Goal: Task Accomplishment & Management: Use online tool/utility

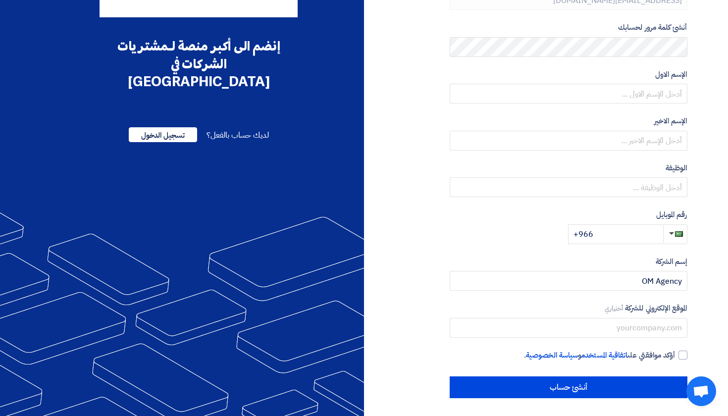
scroll to position [125, 0]
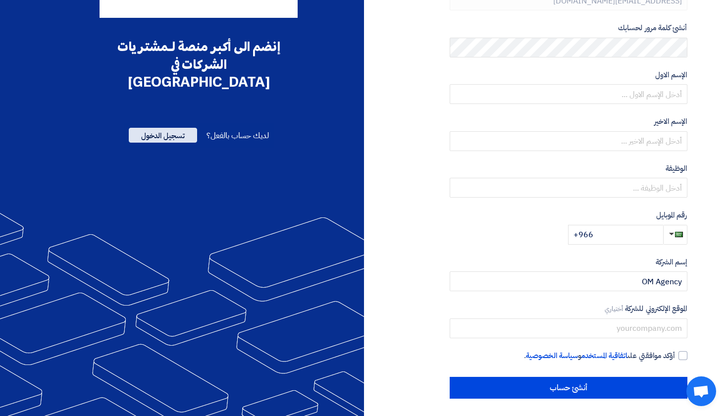
click at [171, 128] on span "تسجيل الدخول" at bounding box center [163, 135] width 68 height 15
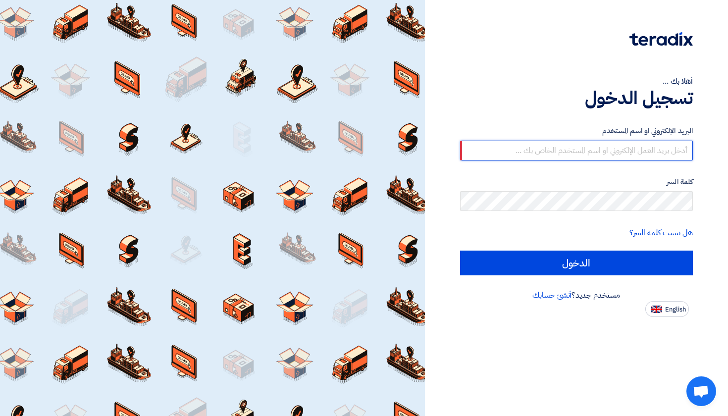
paste input "[EMAIL_ADDRESS][DOMAIN_NAME]"
click at [551, 141] on input "[EMAIL_ADDRESS][DOMAIN_NAME]" at bounding box center [576, 151] width 233 height 20
type input "[EMAIL_ADDRESS][DOMAIN_NAME]"
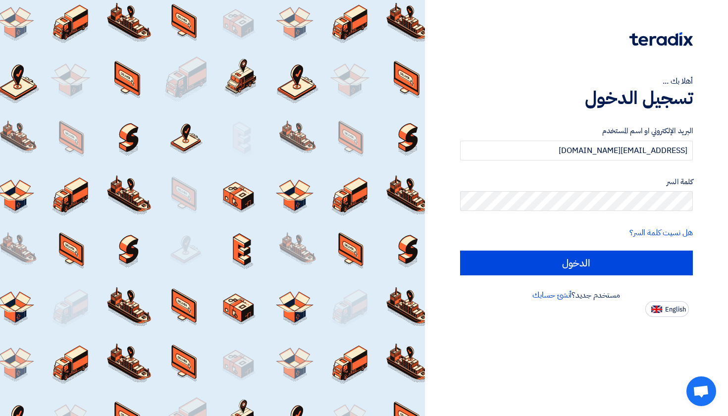
click at [531, 348] on div "أهلا بك ... تسجيل الدخول البريد الإلكتروني او اسم [PERSON_NAME] [PERSON_NAME][E…" at bounding box center [577, 208] width 304 height 416
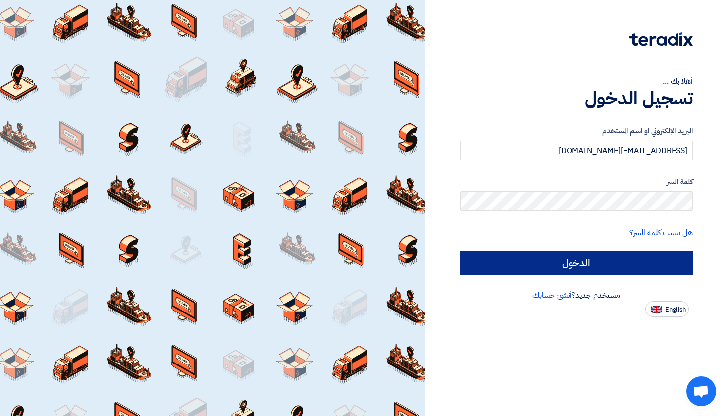
click at [545, 264] on input "الدخول" at bounding box center [576, 263] width 233 height 25
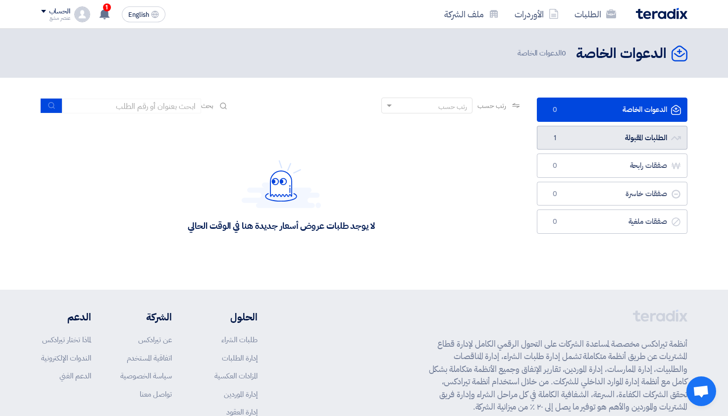
click at [595, 133] on link "الطلبات المقبولة الطلبات المقبولة 1" at bounding box center [612, 138] width 151 height 24
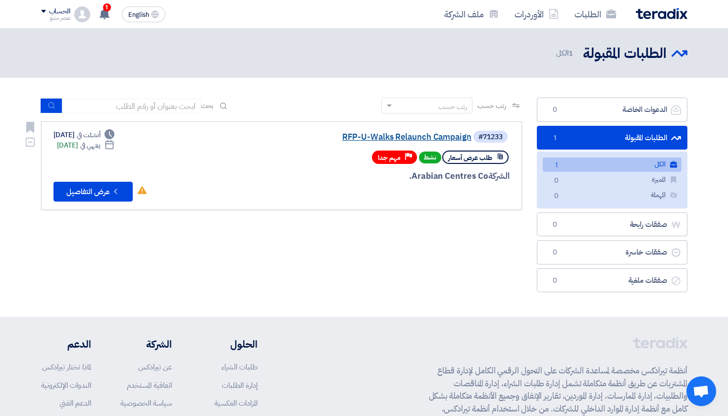
click at [349, 133] on link "RFP-U-Walks Relaunch Campaign" at bounding box center [372, 137] width 198 height 9
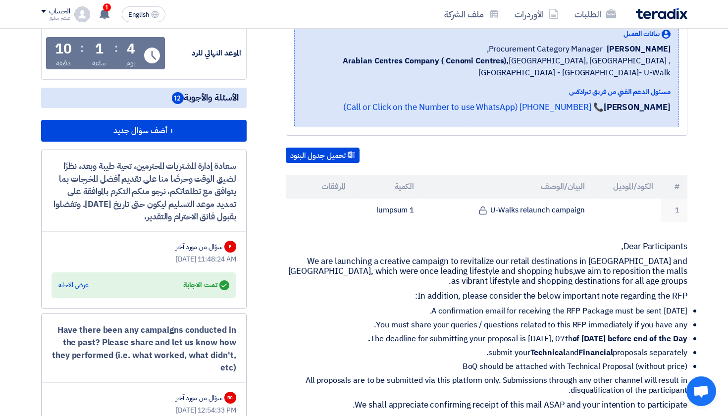
scroll to position [148, 0]
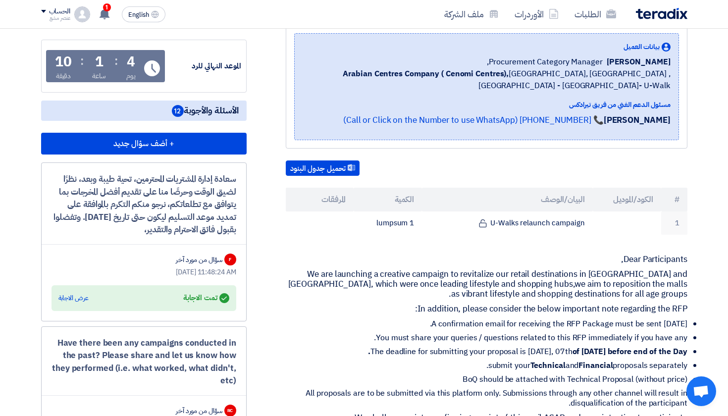
drag, startPoint x: 136, startPoint y: 72, endPoint x: 55, endPoint y: 68, distance: 80.8
click at [55, 68] on div "4 يوم : 1 ساعة : 10 دقيقة" at bounding box center [95, 68] width 89 height 26
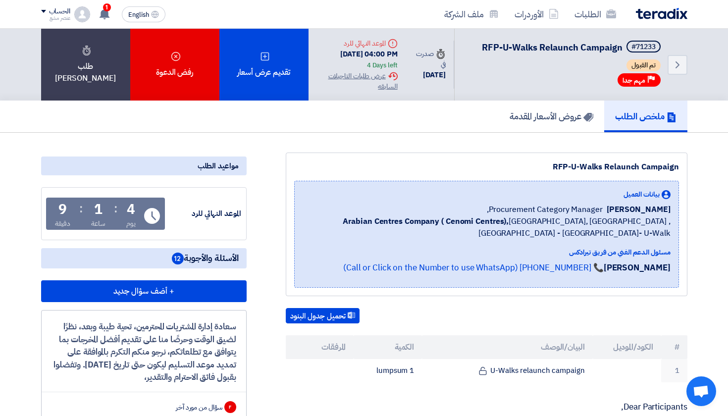
scroll to position [0, 0]
click at [346, 63] on div "[DATE] 04:00 PM 4 Days left" at bounding box center [357, 60] width 81 height 22
click at [394, 67] on div "[DATE] 04:00 PM 4 Days left" at bounding box center [357, 60] width 81 height 22
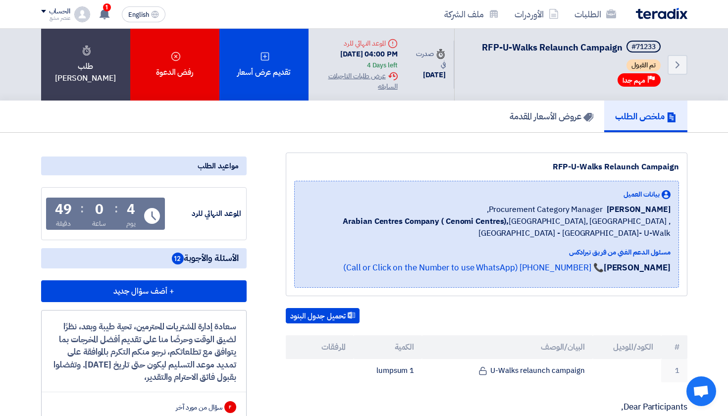
click at [394, 67] on div "[DATE] 04:00 PM 4 Days left" at bounding box center [357, 60] width 81 height 22
click at [421, 64] on div "Time صدرت في [DATE]" at bounding box center [430, 65] width 49 height 48
drag, startPoint x: 412, startPoint y: 64, endPoint x: 330, endPoint y: 62, distance: 82.3
click at [330, 62] on div "Deadline الموعد النهائي للرد [DATE] 04:00 PM 4 Days left Extension History عرض …" at bounding box center [357, 64] width 97 height 69
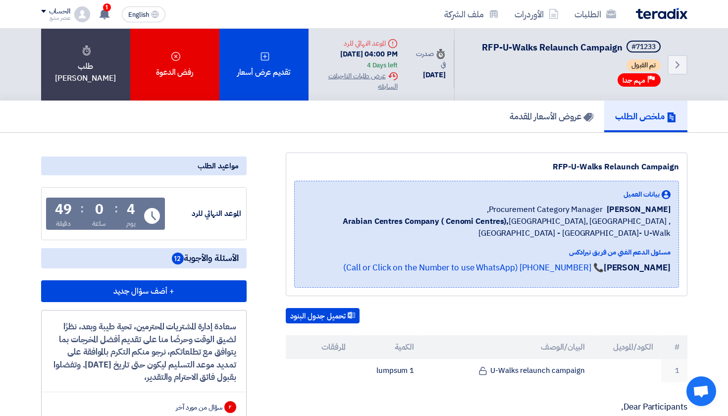
copy div "[DATE] 04:00 PM"
